Goal: Register for event/course

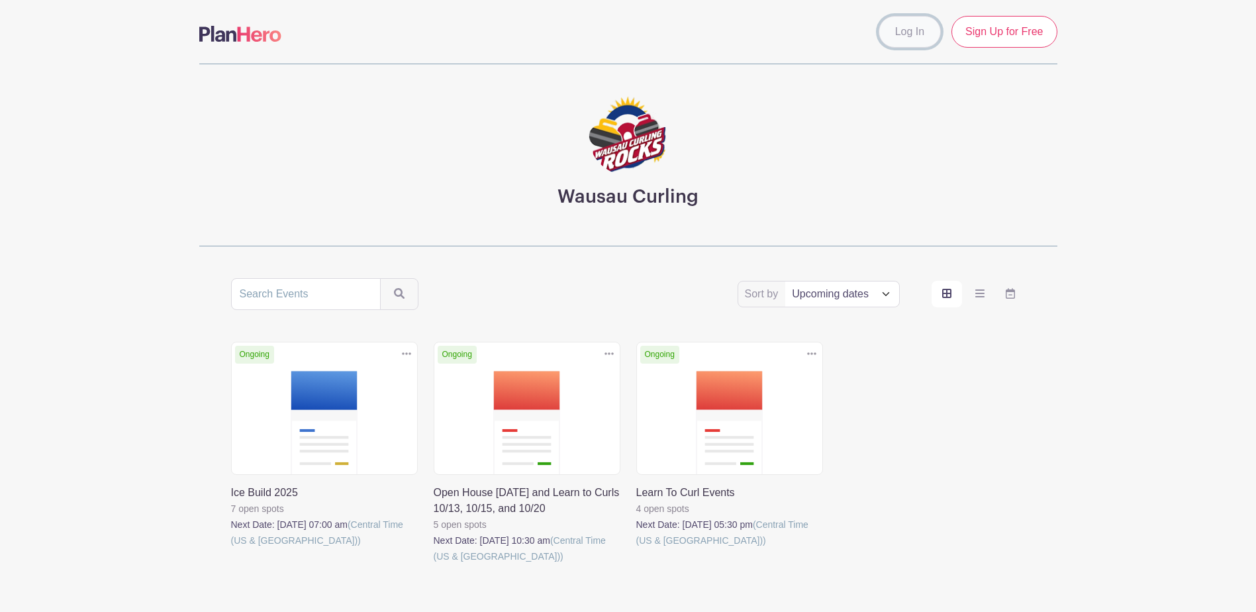
click at [911, 28] on link "Log In" at bounding box center [910, 32] width 62 height 32
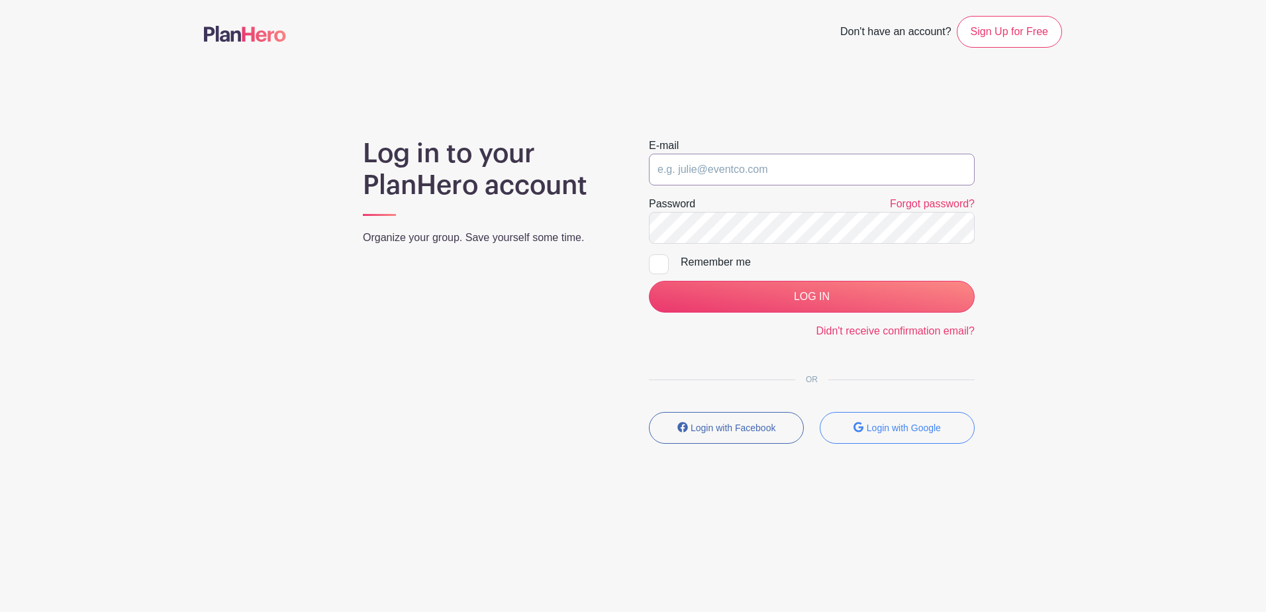
click at [759, 167] on input "email" at bounding box center [812, 170] width 326 height 32
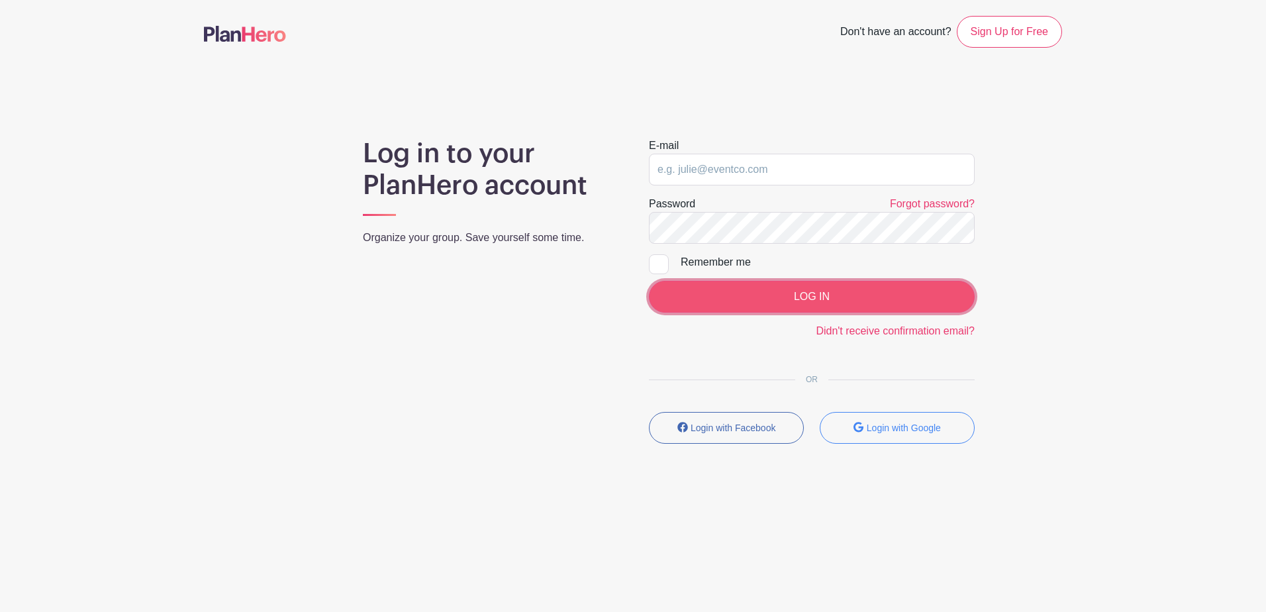
click at [736, 296] on input "LOG IN" at bounding box center [812, 297] width 326 height 32
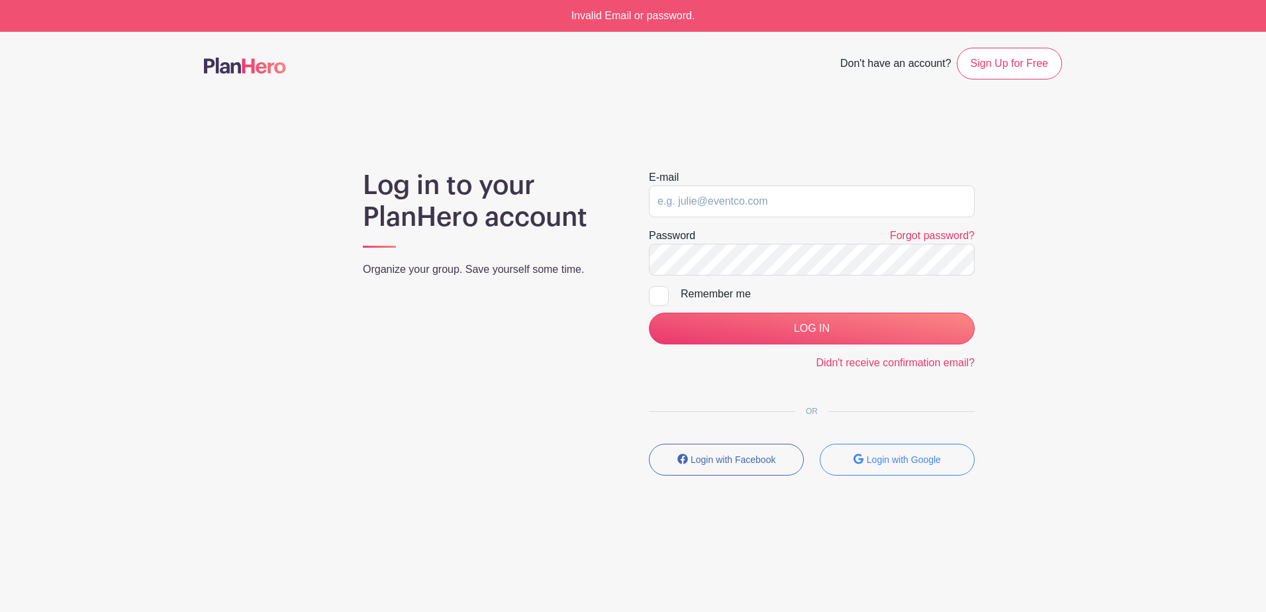
click at [713, 217] on form "E-mail Password Forgot password? Remember me LOG IN Didn't receive confirmation…" at bounding box center [812, 270] width 326 height 201
click at [707, 192] on input "email" at bounding box center [812, 201] width 326 height 32
type input "williamdhebert@gmail.com"
click at [665, 292] on div at bounding box center [659, 296] width 20 height 20
click at [658, 292] on input "Remember me" at bounding box center [653, 290] width 9 height 9
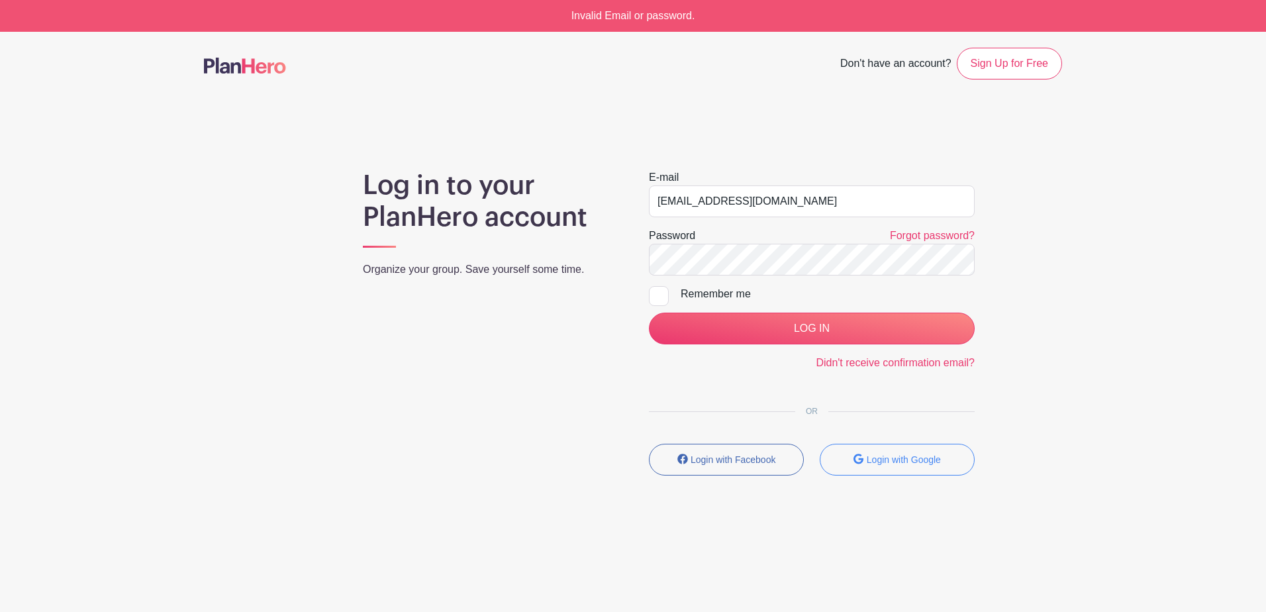
checkbox input "true"
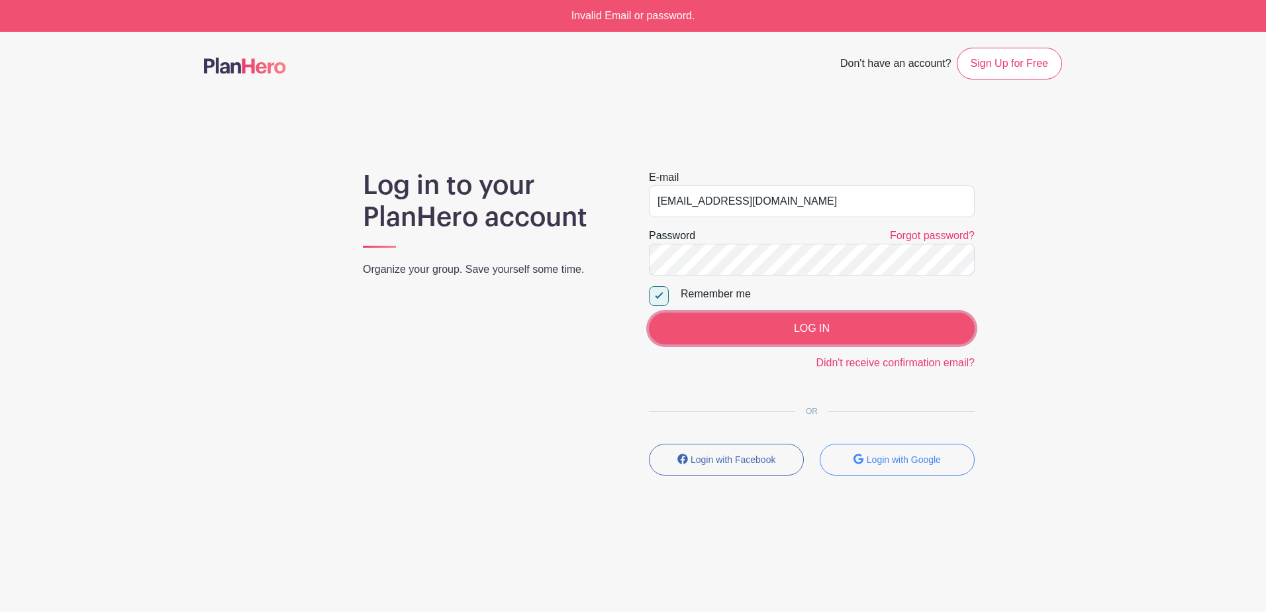
click at [692, 315] on input "LOG IN" at bounding box center [812, 329] width 326 height 32
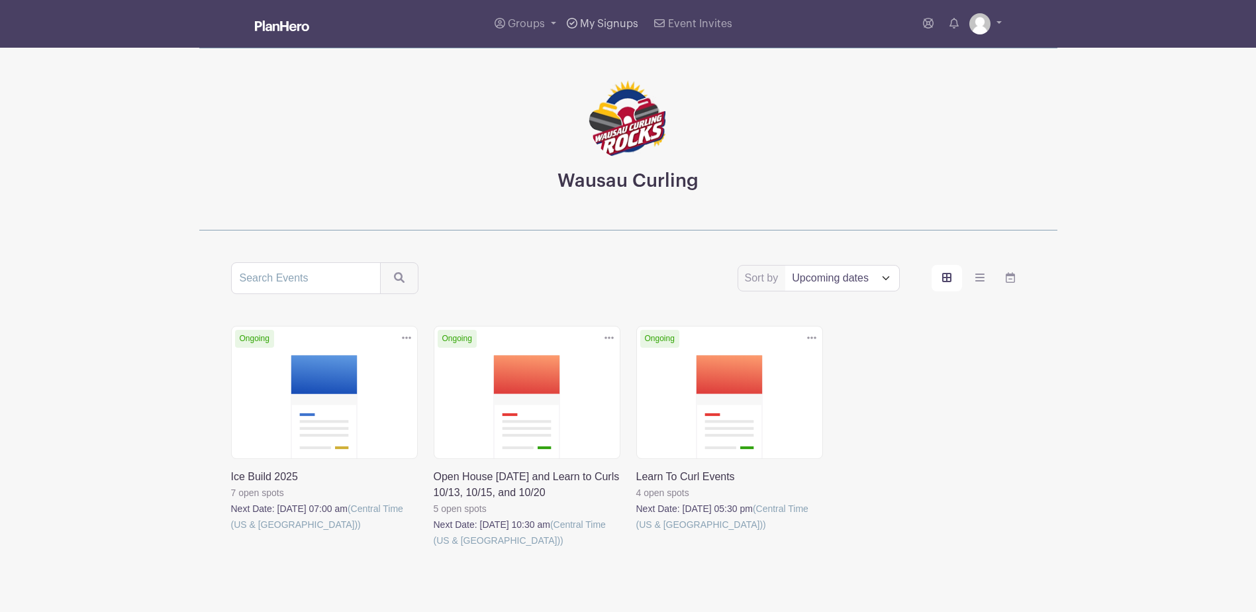
click at [595, 35] on link "My Signups" at bounding box center [603, 24] width 82 height 48
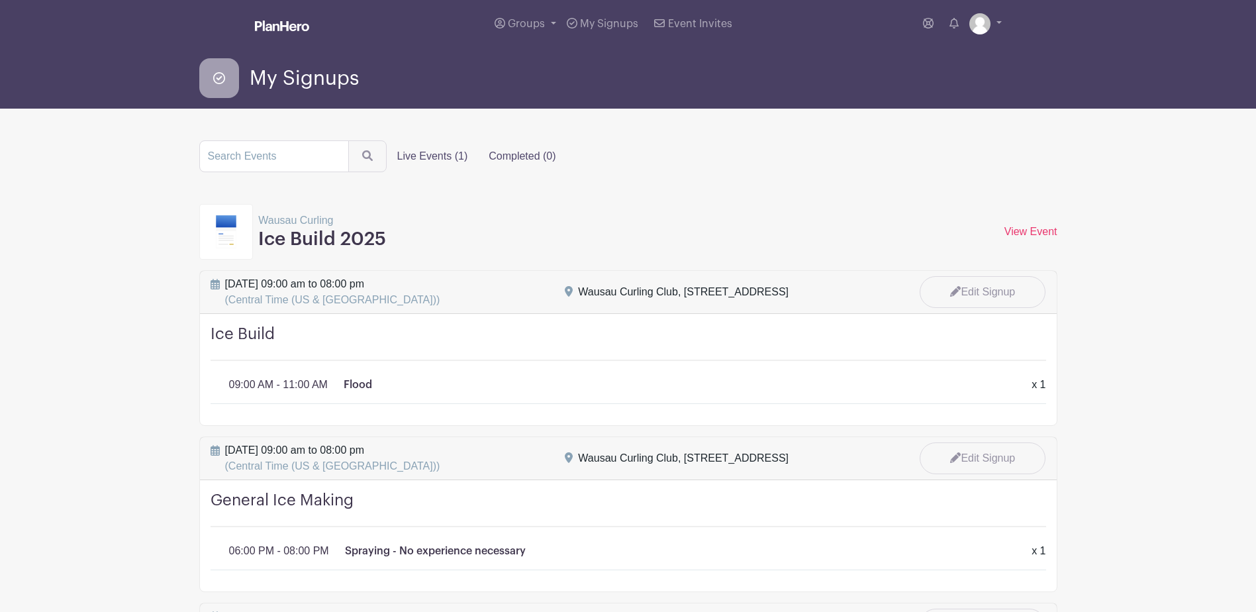
click at [488, 146] on label "Completed (0)" at bounding box center [522, 156] width 88 height 26
click at [0, 0] on input "Completed (0)" at bounding box center [0, 0] width 0 height 0
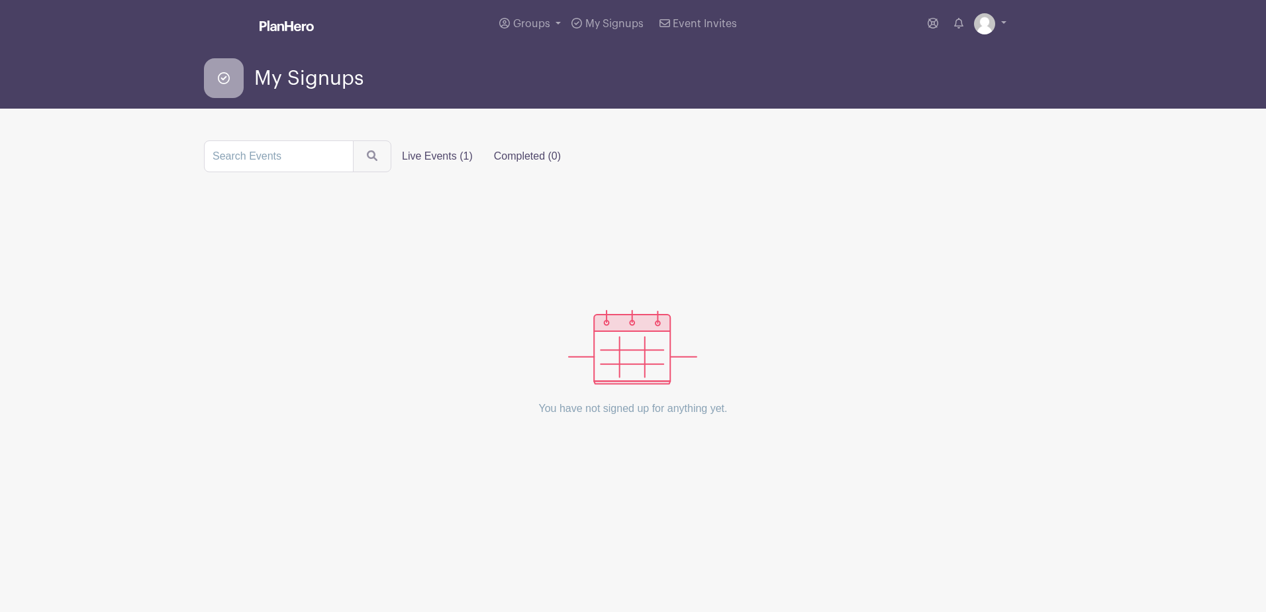
click at [462, 160] on label "Live Events (1)" at bounding box center [437, 156] width 92 height 26
click at [0, 0] on input "Live Events (1)" at bounding box center [0, 0] width 0 height 0
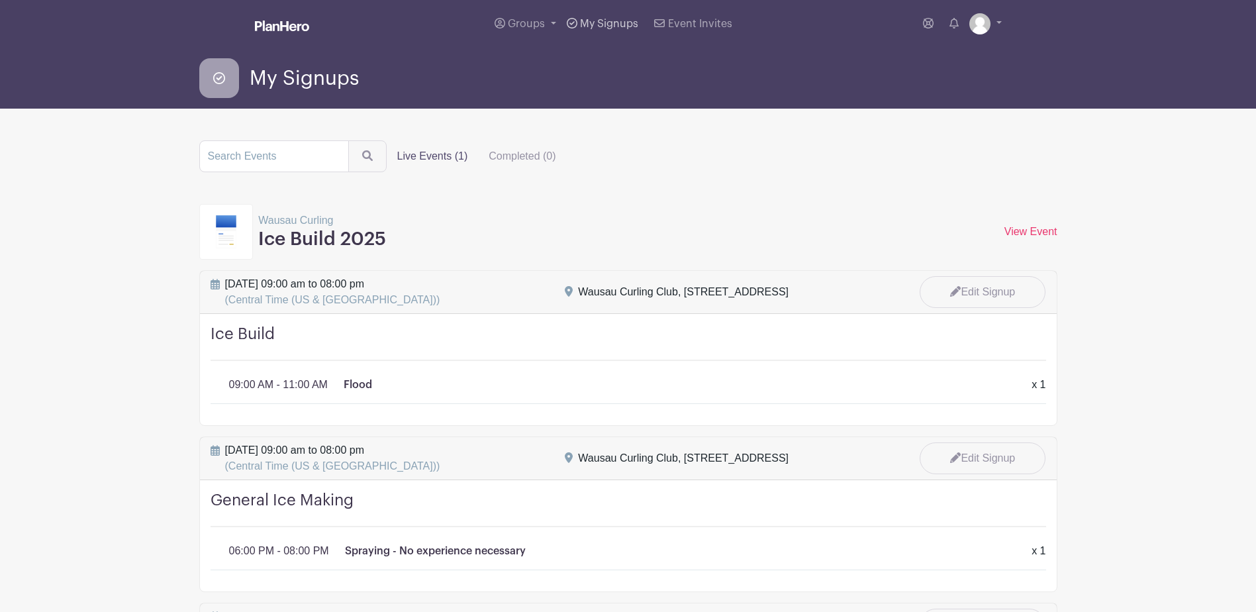
click at [610, 23] on span "My Signups" at bounding box center [609, 24] width 58 height 11
click at [524, 23] on span "Groups" at bounding box center [526, 24] width 37 height 11
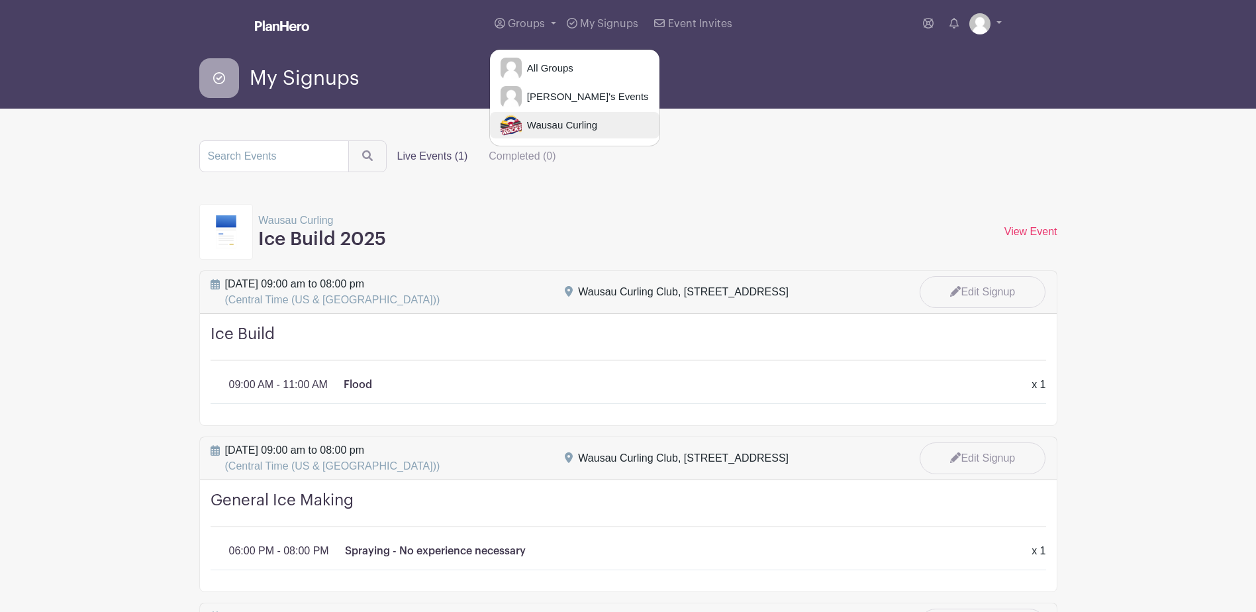
click at [550, 121] on span "Wausau Curling" at bounding box center [559, 125] width 75 height 15
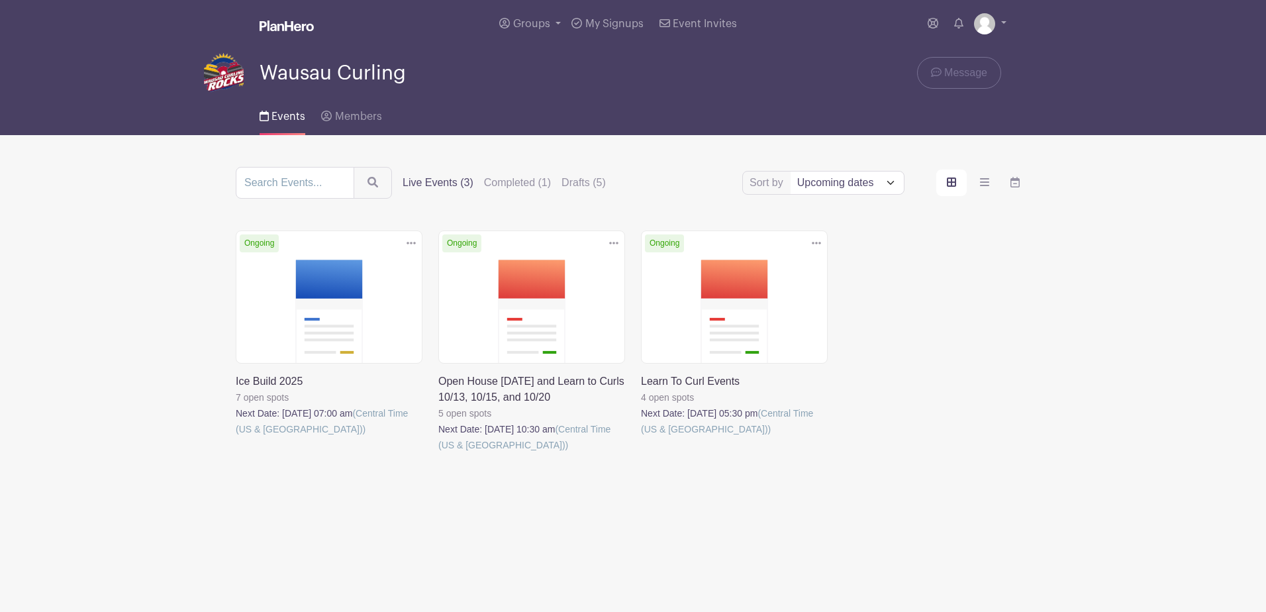
click at [236, 437] on link at bounding box center [236, 437] width 0 height 0
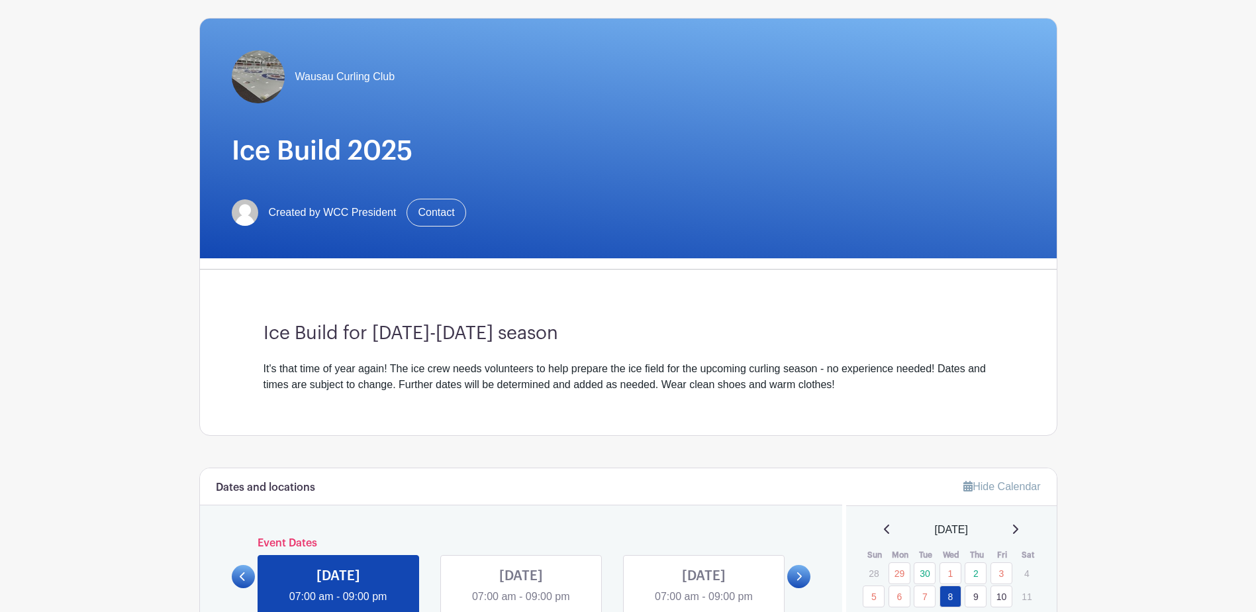
scroll to position [239, 0]
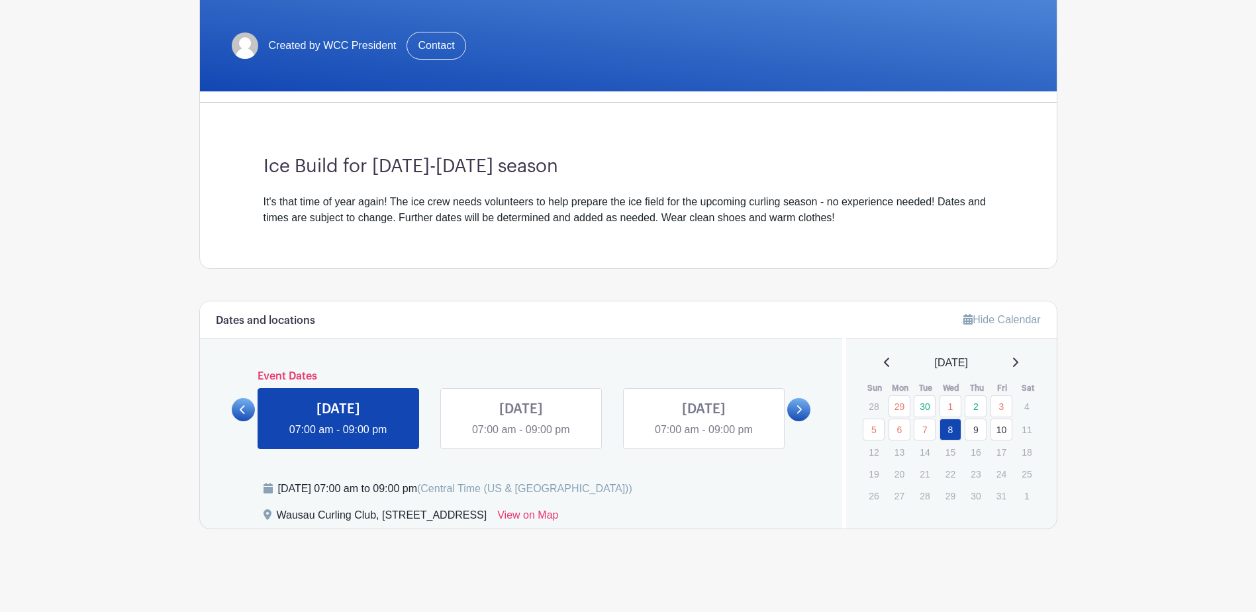
click at [521, 438] on link at bounding box center [521, 438] width 0 height 0
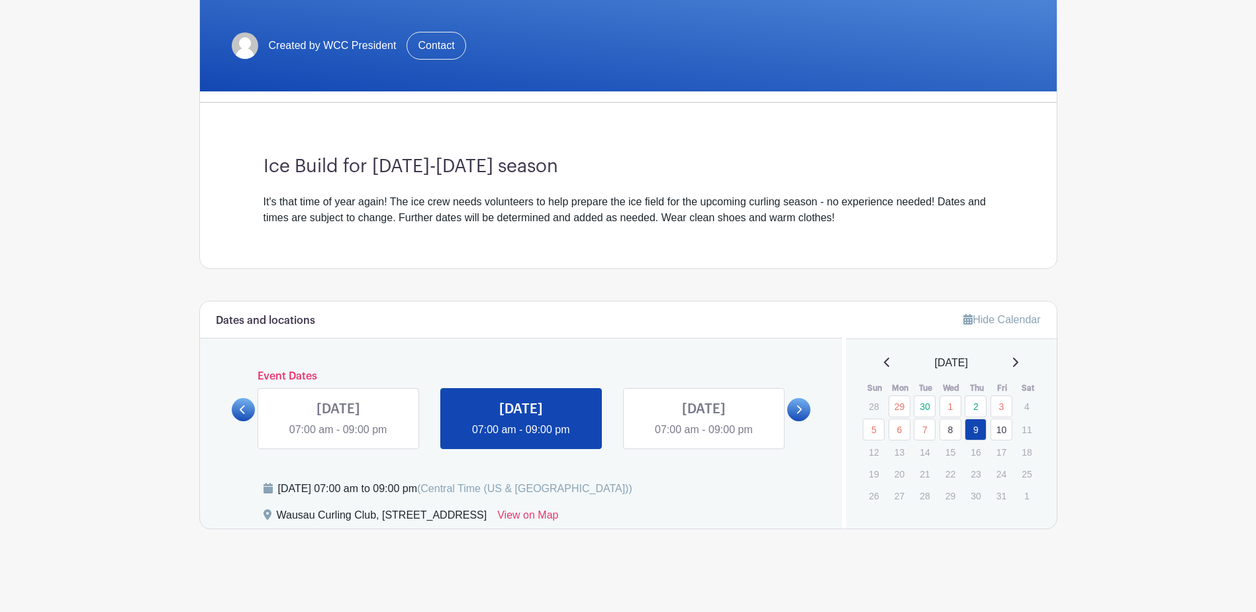
click at [1000, 428] on link "10" at bounding box center [1002, 430] width 22 height 22
